Goal: Navigation & Orientation: Find specific page/section

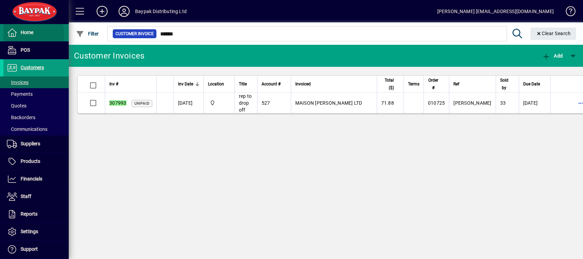
drag, startPoint x: 33, startPoint y: 34, endPoint x: 45, endPoint y: 36, distance: 12.3
click at [33, 34] on span "Home" at bounding box center [27, 33] width 13 height 6
